Goal: Task Accomplishment & Management: Use online tool/utility

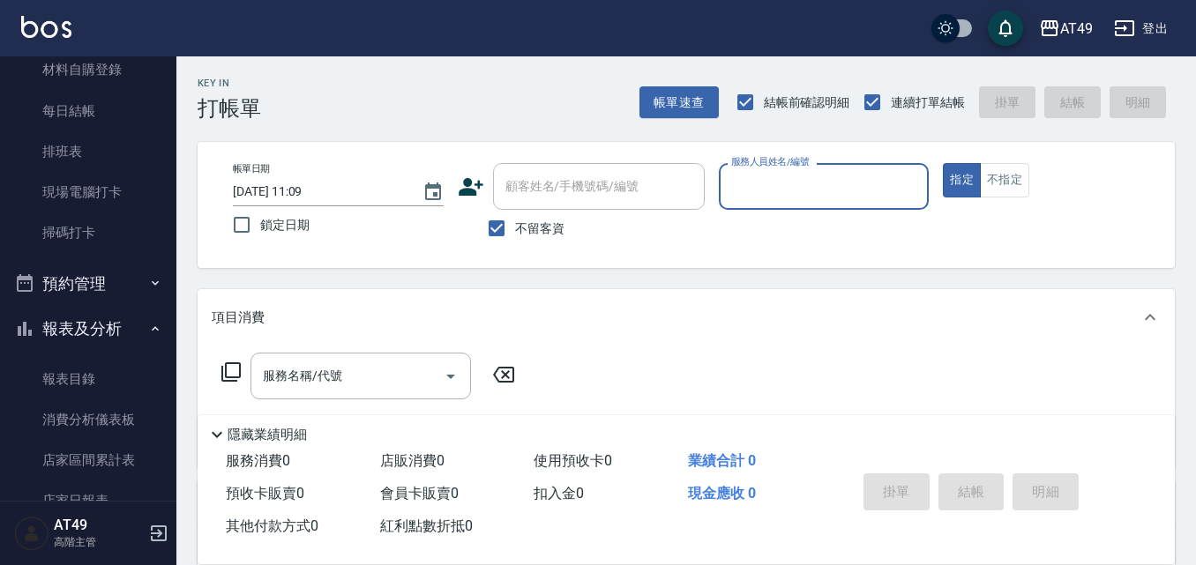
scroll to position [353, 0]
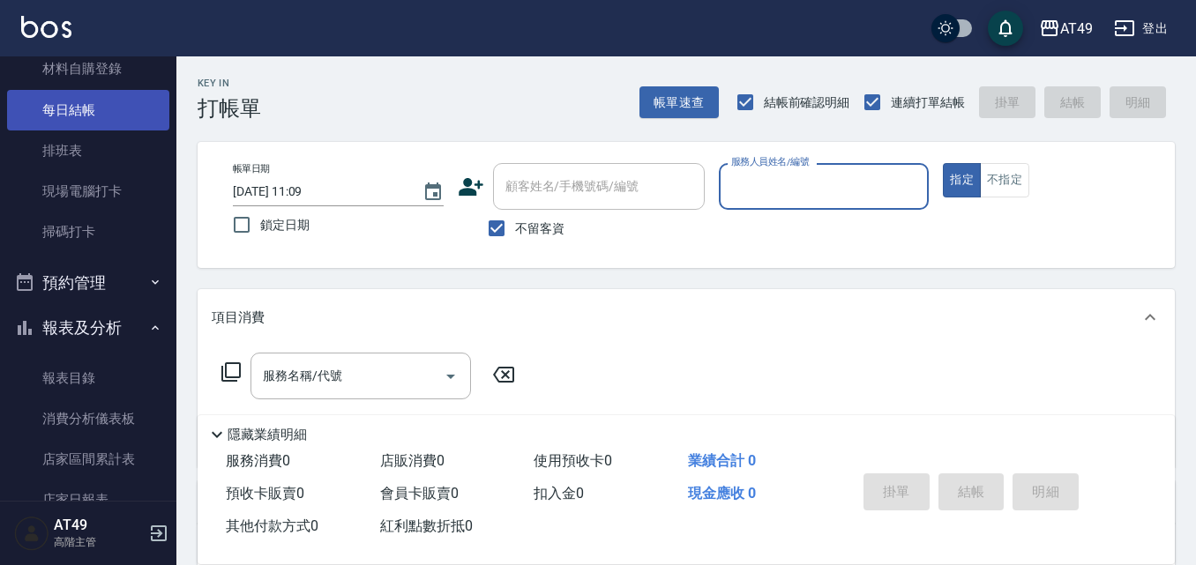
click at [106, 98] on link "每日結帳" at bounding box center [88, 110] width 162 height 41
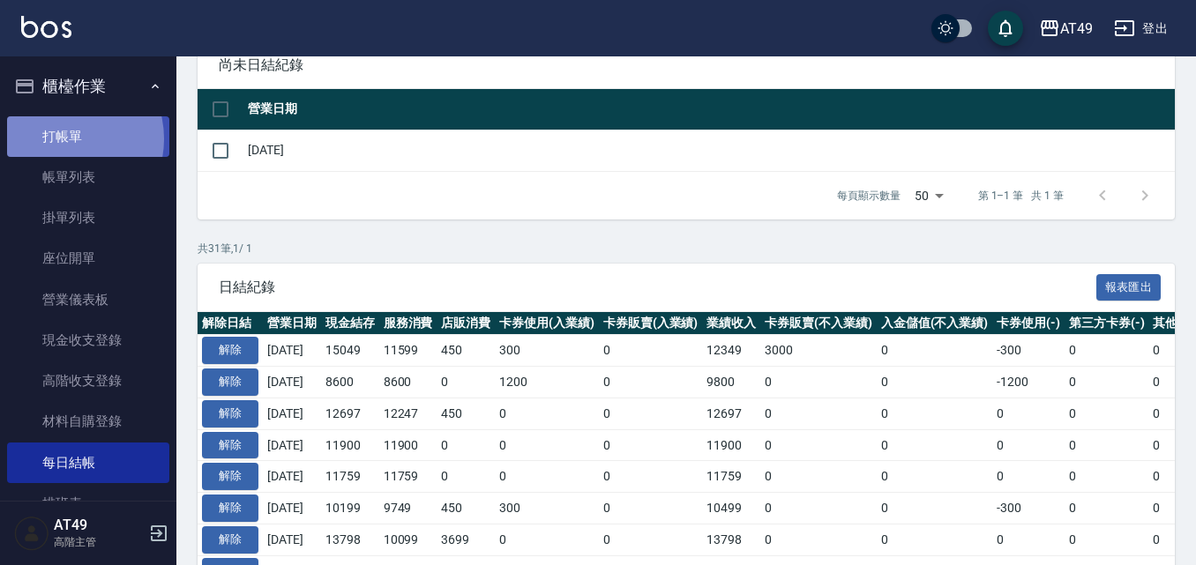
click at [64, 138] on link "打帳單" at bounding box center [88, 136] width 162 height 41
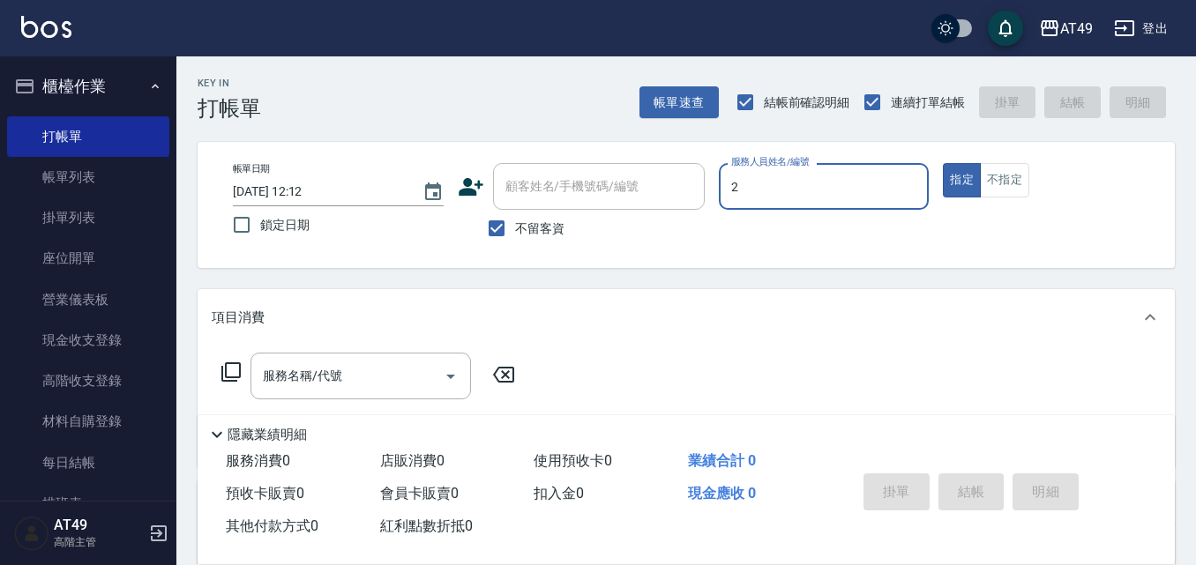
type input "2"
type button "true"
type input "Bobo-2"
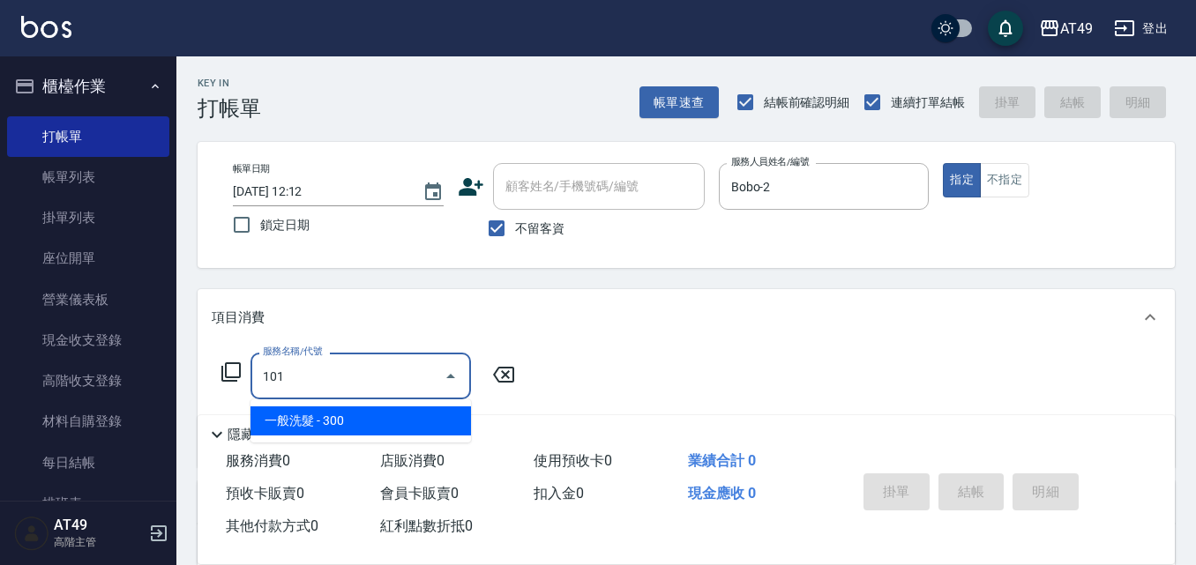
type input "一般洗髮(101)"
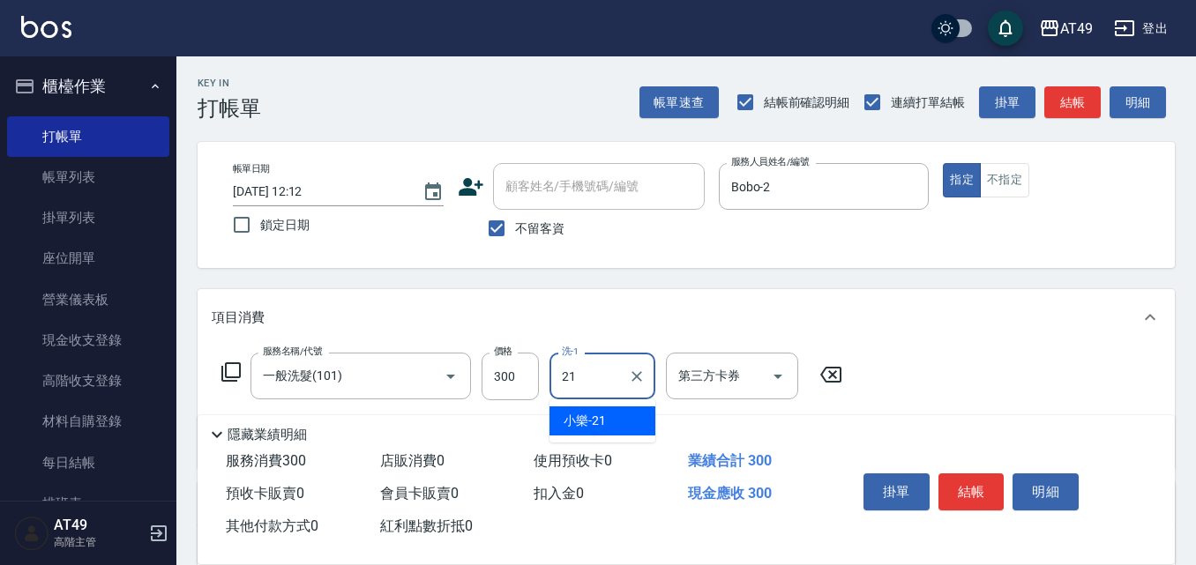
type input "小樂-21"
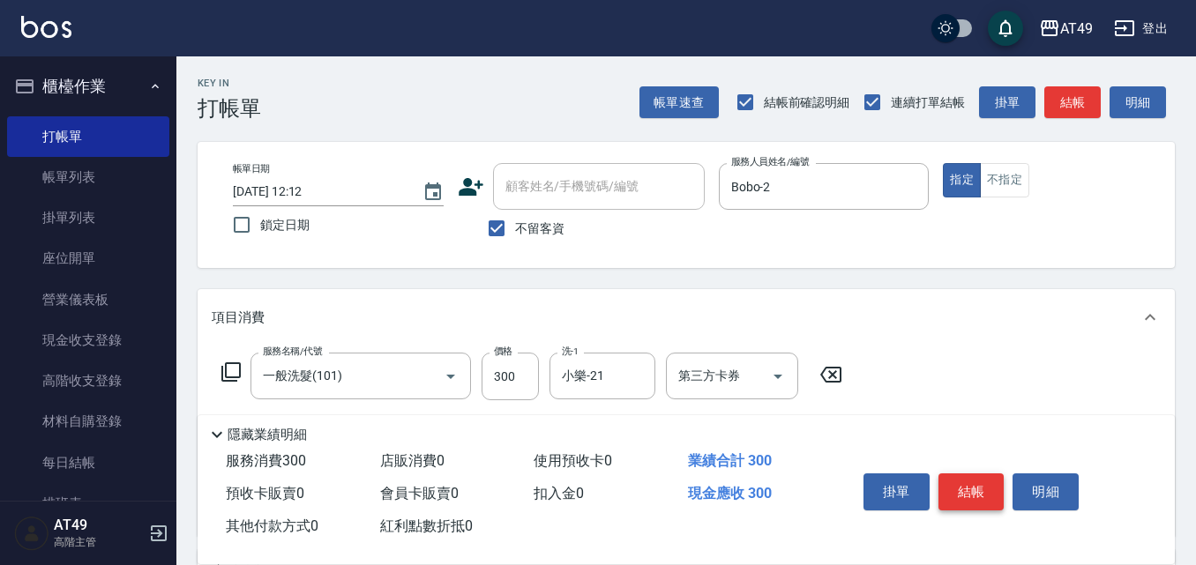
click at [964, 498] on button "結帳" at bounding box center [972, 492] width 66 height 37
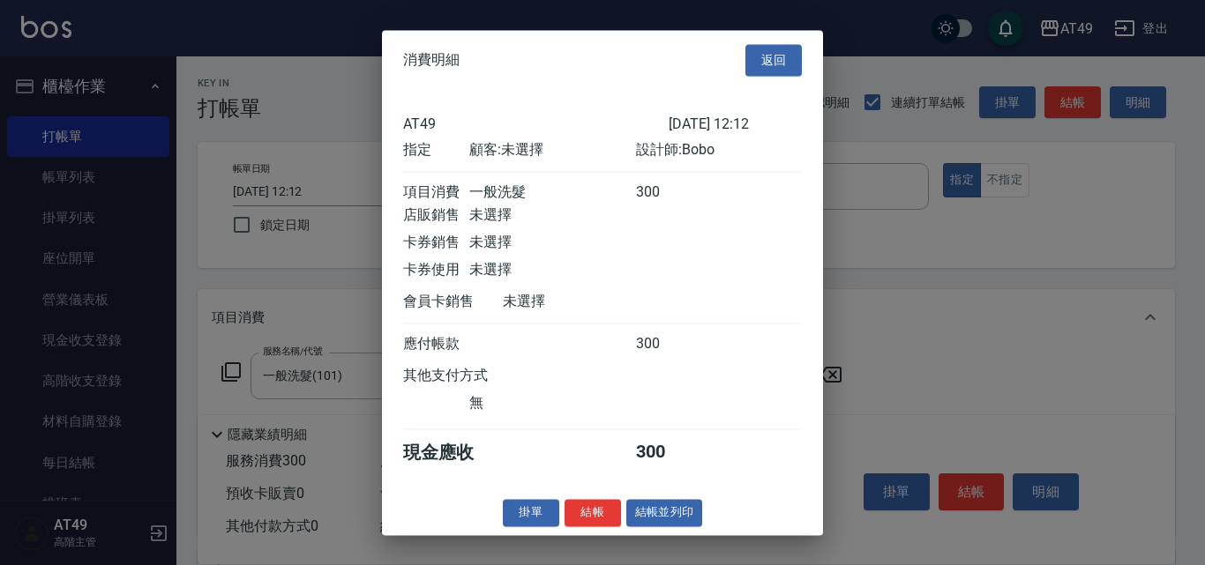
click at [599, 527] on button "結帳" at bounding box center [593, 512] width 56 height 27
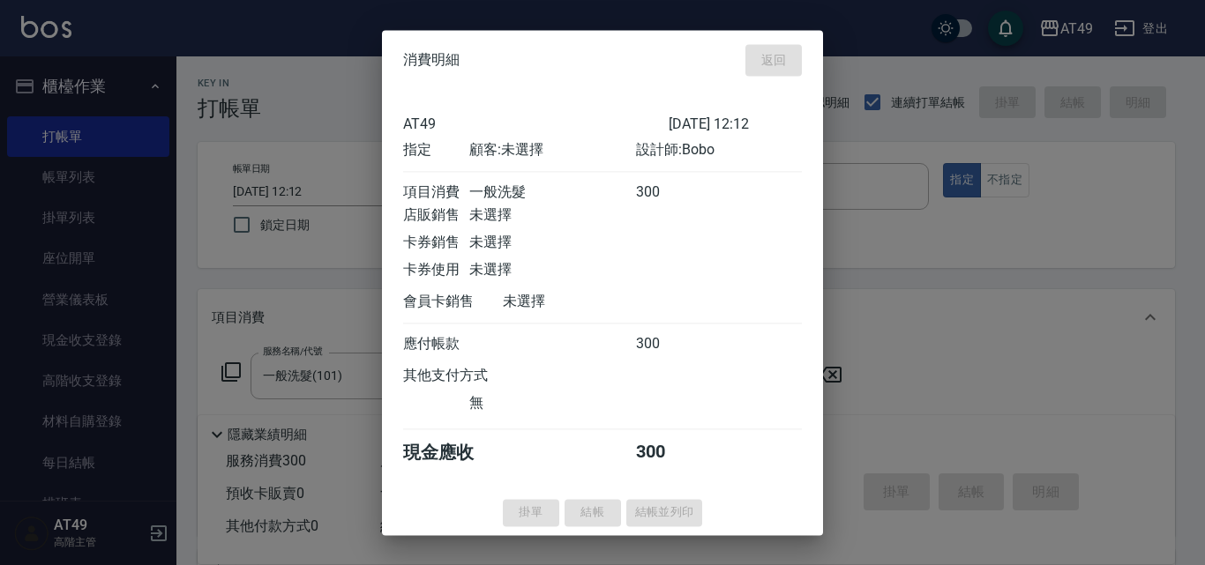
type input "[DATE] 12:35"
